Goal: Information Seeking & Learning: Learn about a topic

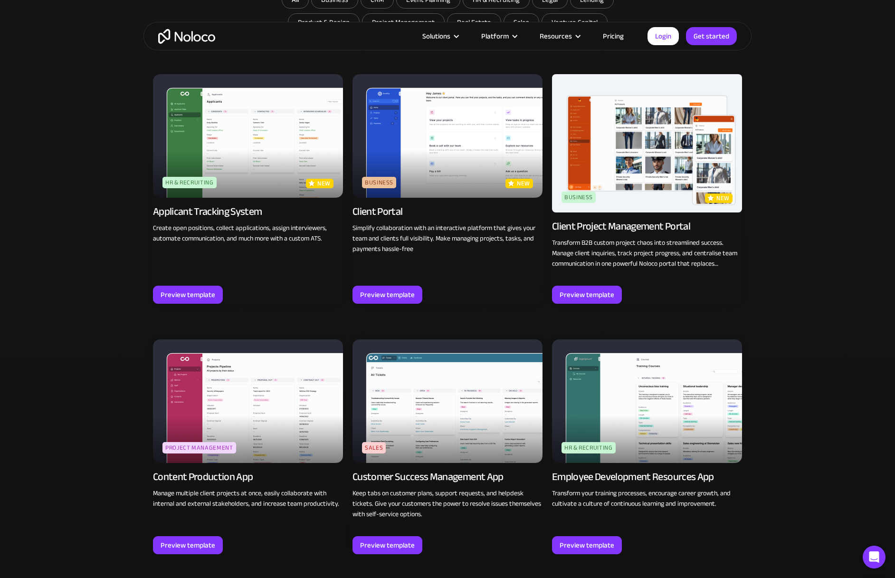
scroll to position [790, 0]
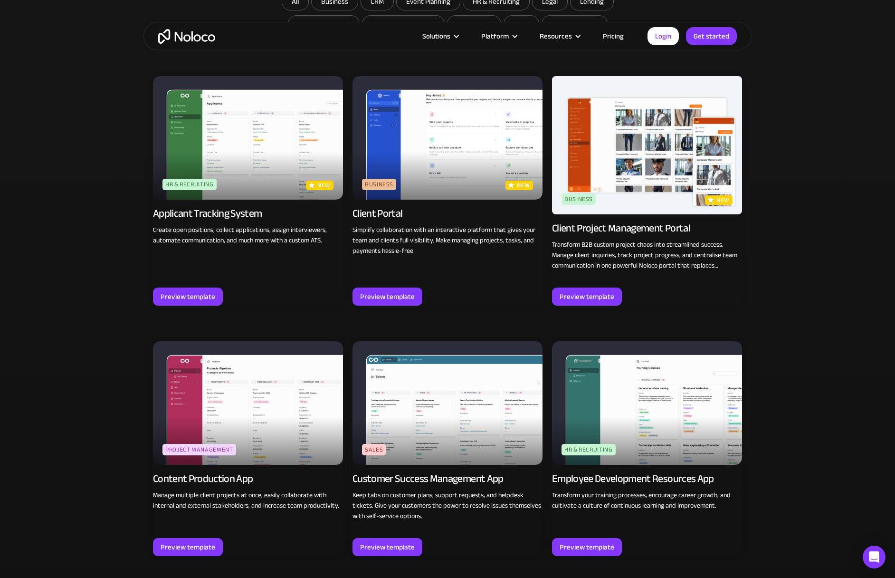
click at [449, 341] on img at bounding box center [448, 403] width 190 height 124
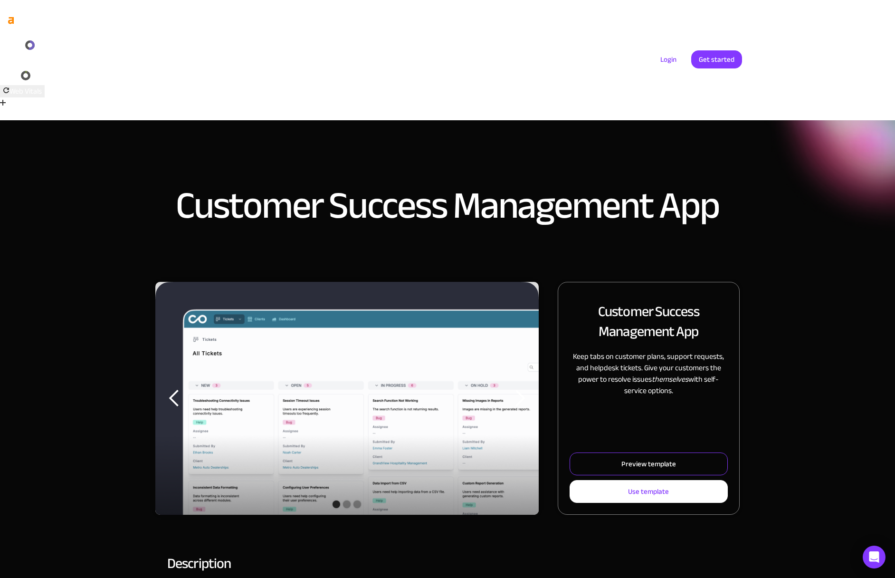
click at [624, 458] on div "Preview template" at bounding box center [649, 464] width 55 height 12
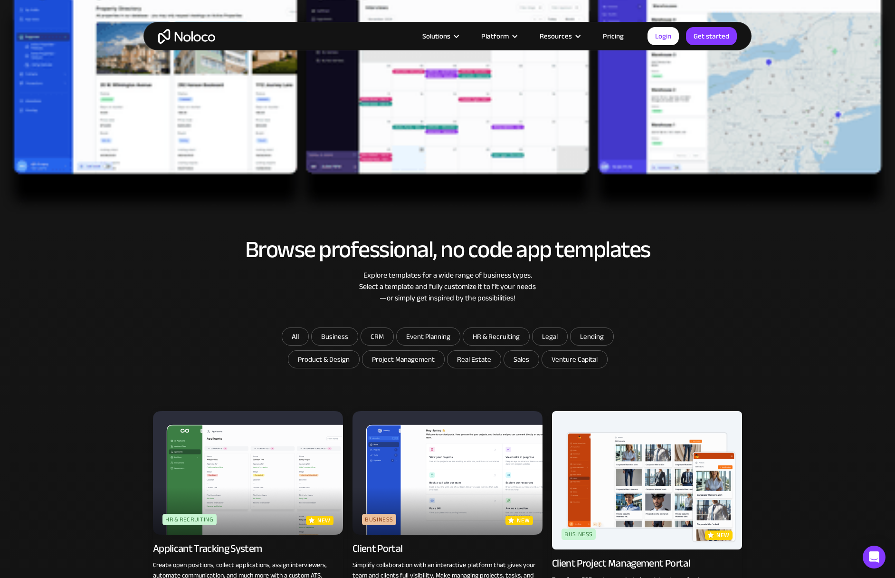
scroll to position [454, 0]
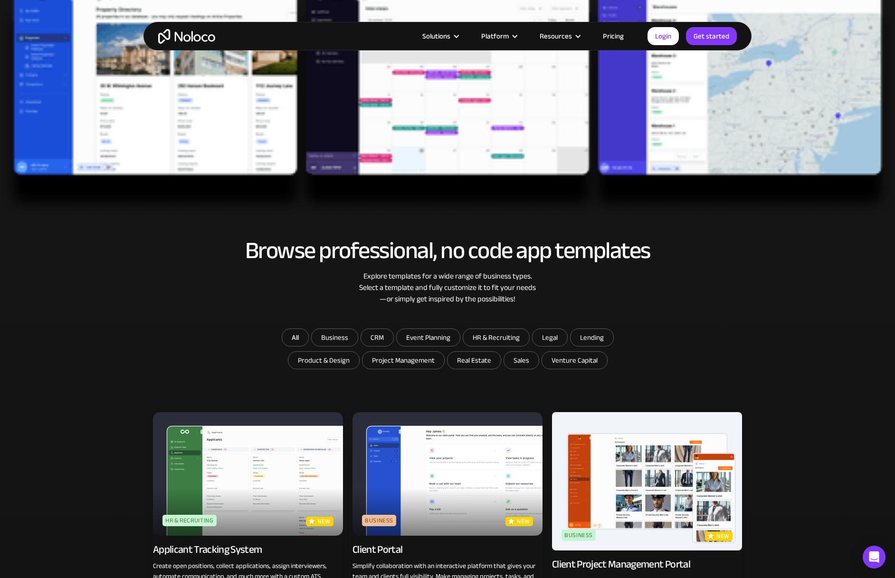
click at [240, 412] on img at bounding box center [248, 474] width 190 height 124
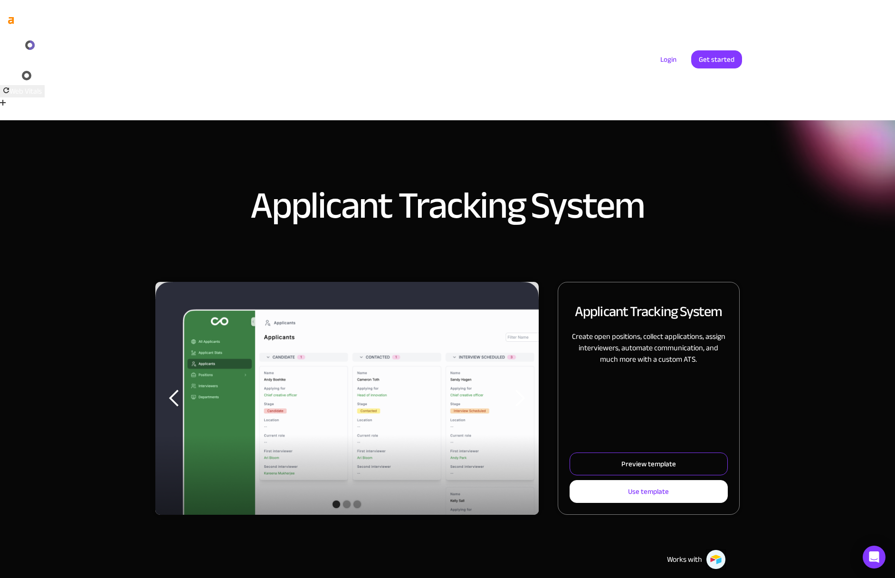
click at [616, 452] on link "Preview template" at bounding box center [649, 463] width 158 height 23
